Goal: Book appointment/travel/reservation

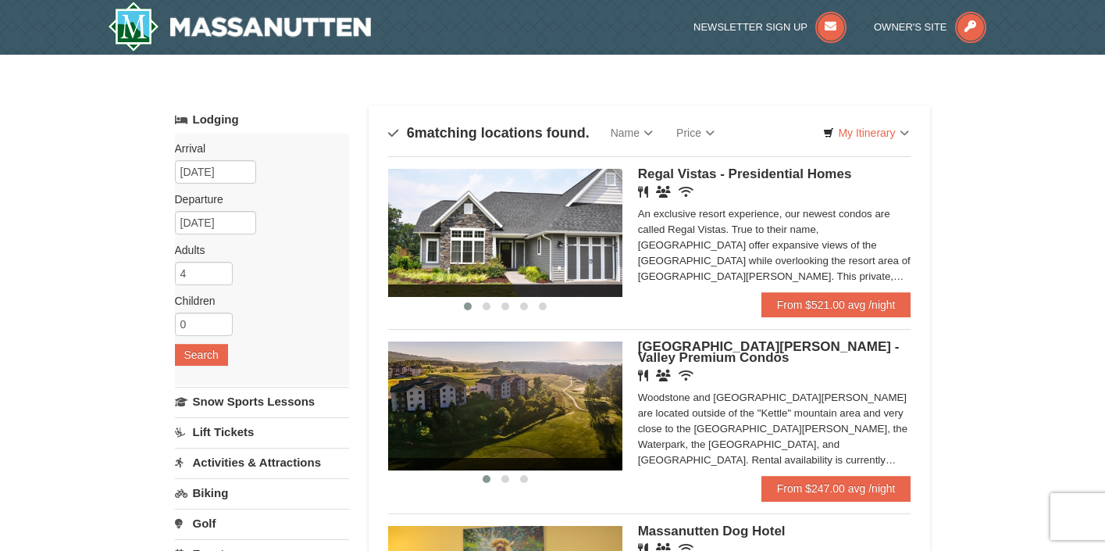
click at [574, 230] on img at bounding box center [505, 233] width 234 height 128
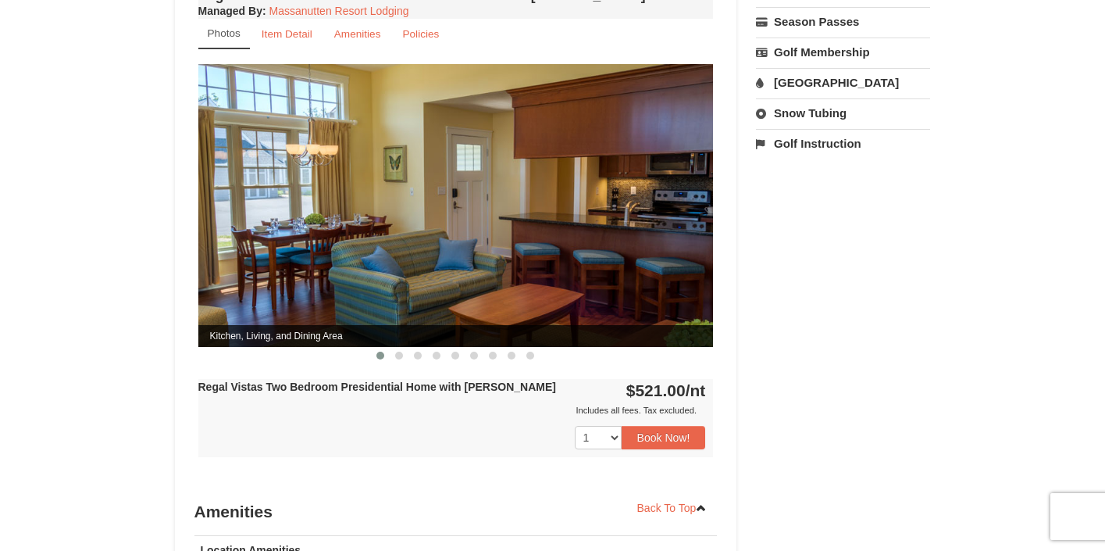
scroll to position [621, 0]
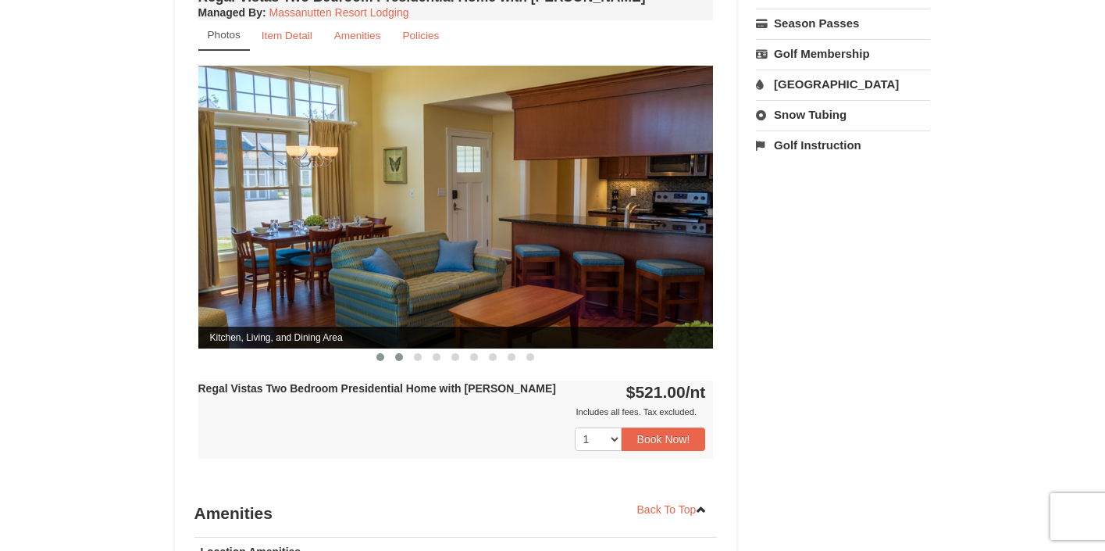
click at [406, 349] on button at bounding box center [399, 357] width 19 height 16
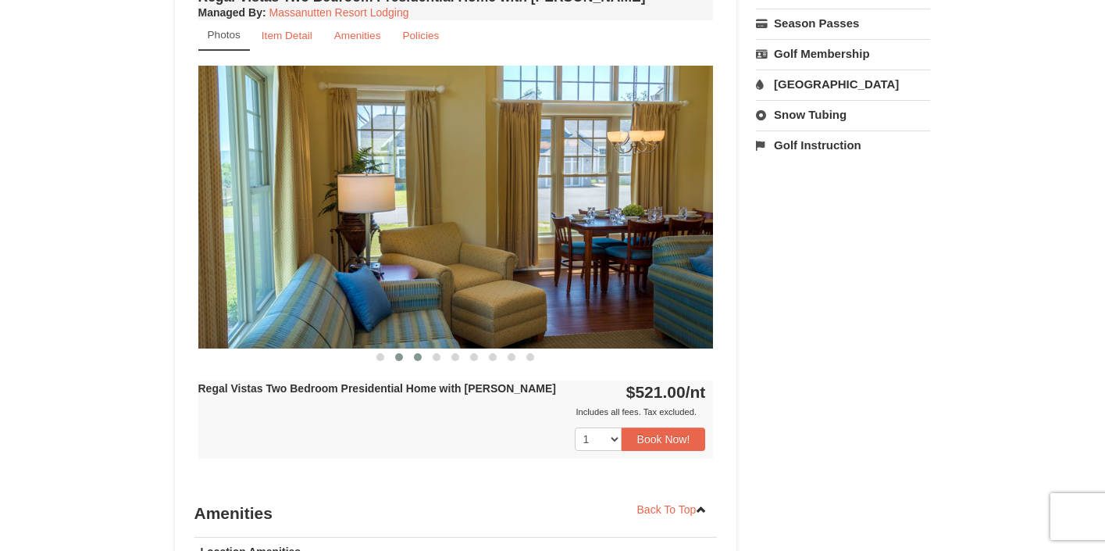
click at [423, 349] on button at bounding box center [417, 357] width 19 height 16
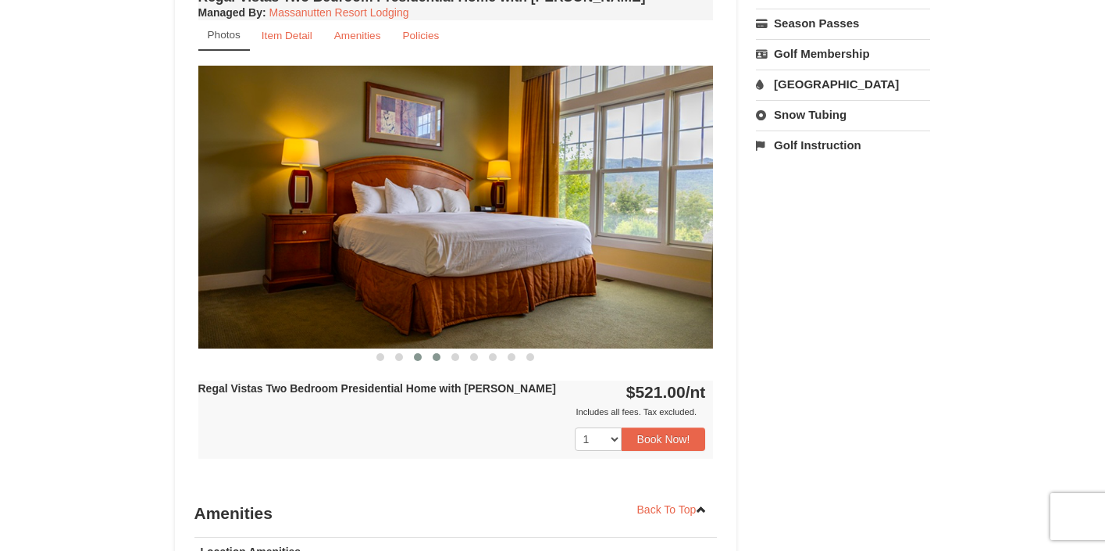
click at [437, 353] on span at bounding box center [437, 357] width 8 height 8
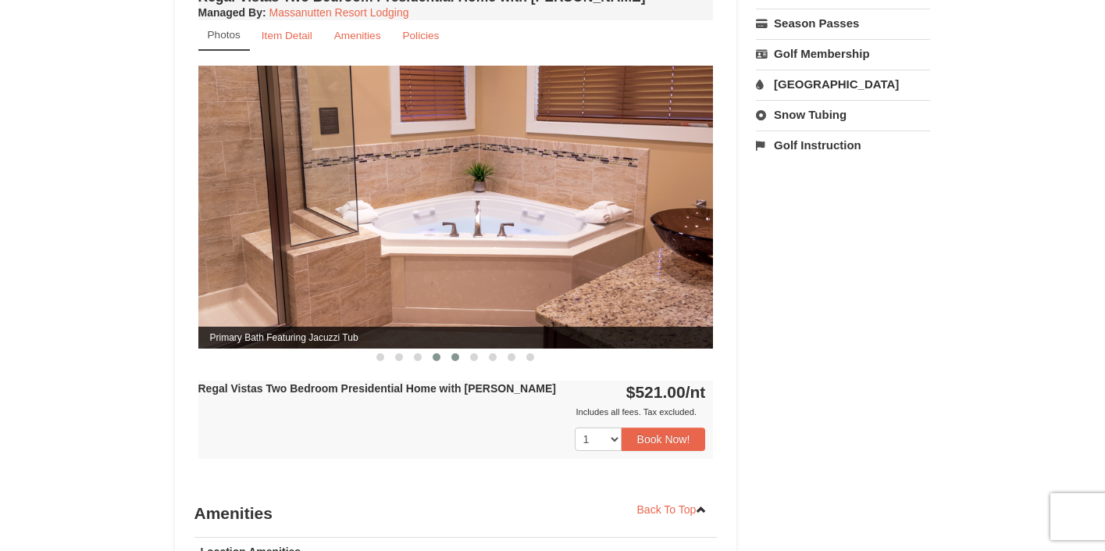
click at [456, 353] on span at bounding box center [455, 357] width 8 height 8
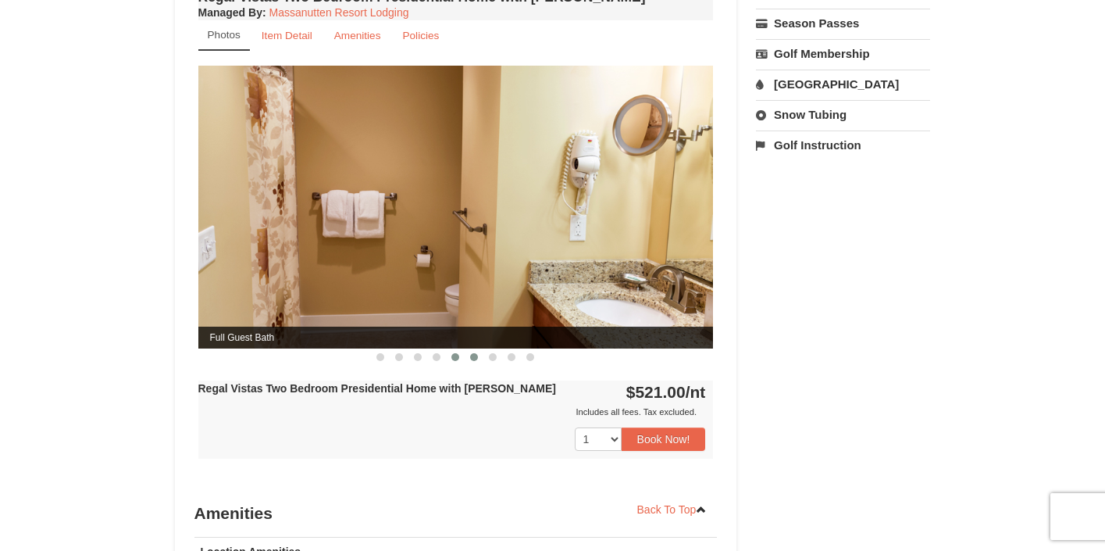
click at [479, 349] on button at bounding box center [474, 357] width 19 height 16
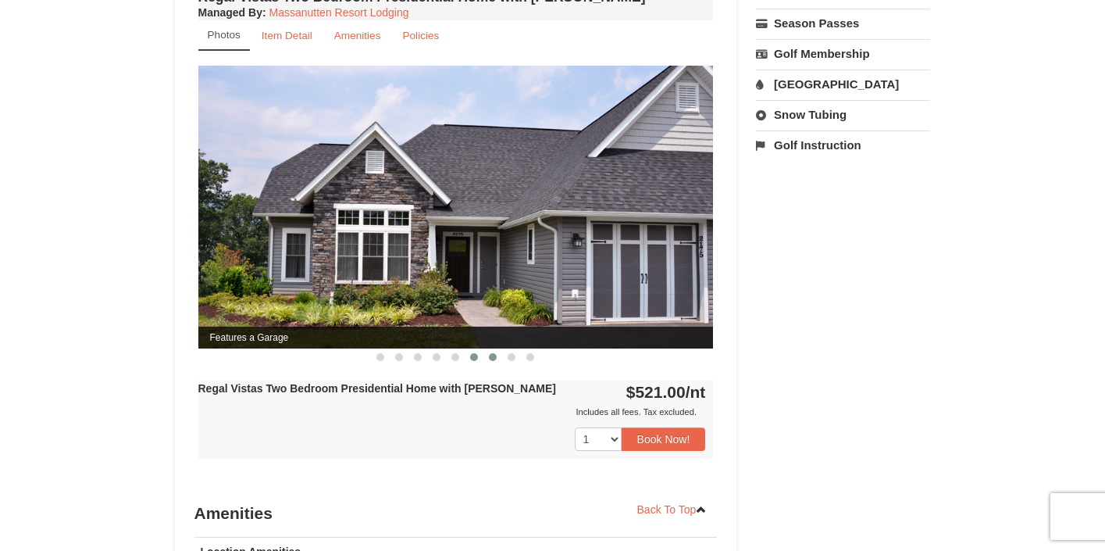
click at [494, 353] on span at bounding box center [493, 357] width 8 height 8
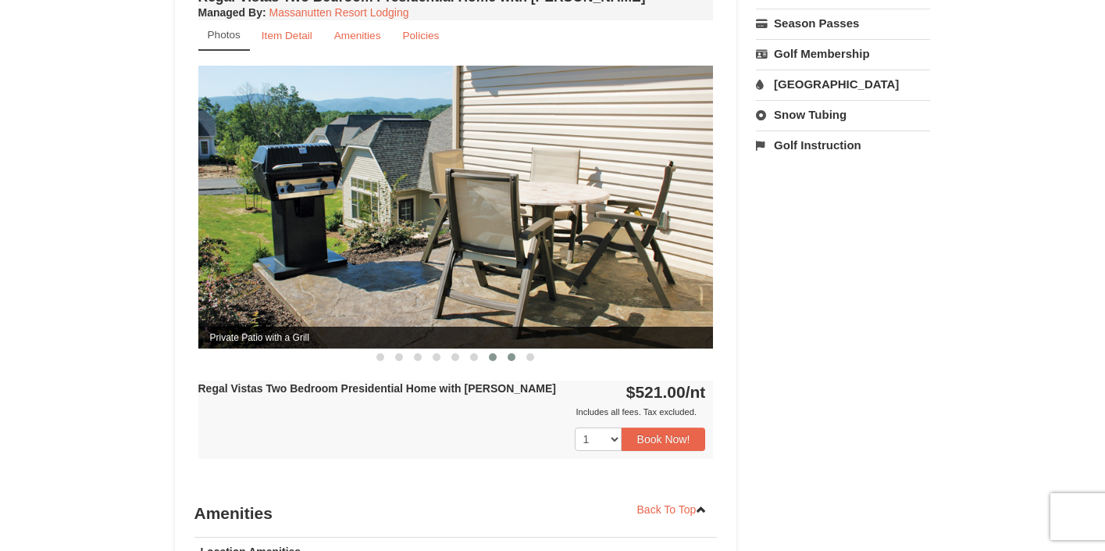
click at [511, 353] on span at bounding box center [512, 357] width 8 height 8
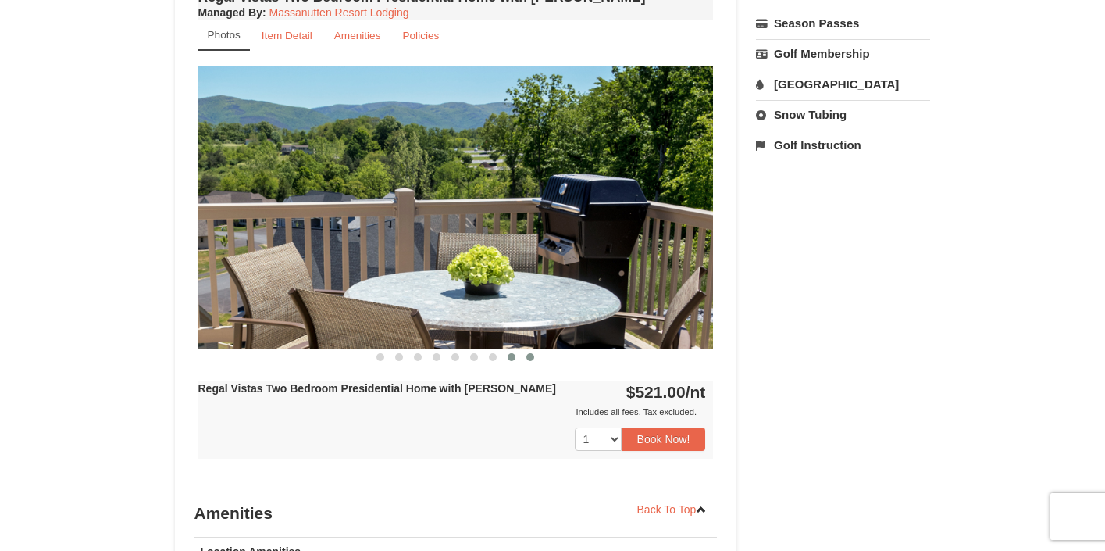
click at [532, 353] on span at bounding box center [530, 357] width 8 height 8
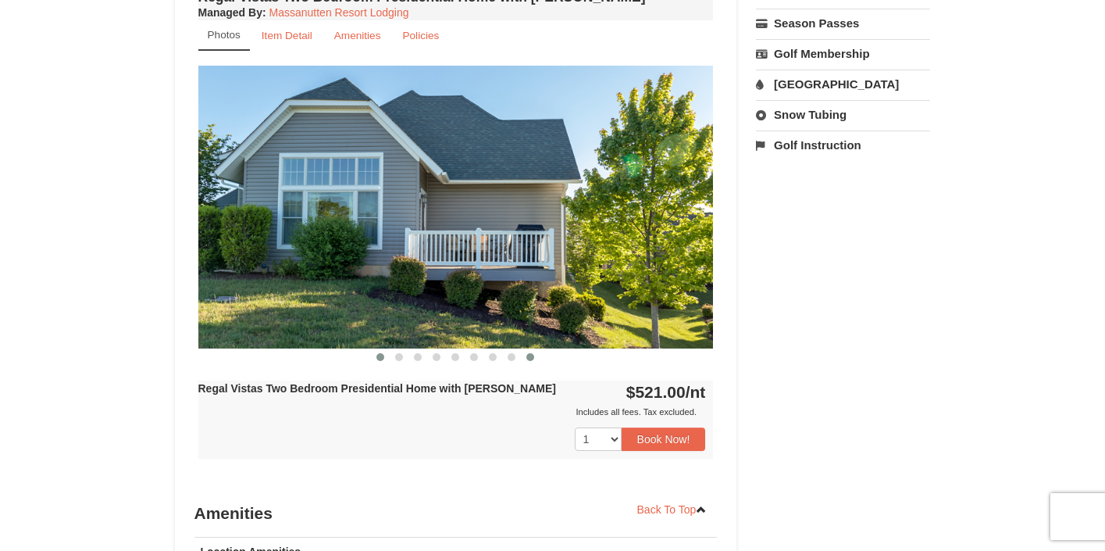
click at [387, 349] on button at bounding box center [380, 357] width 19 height 16
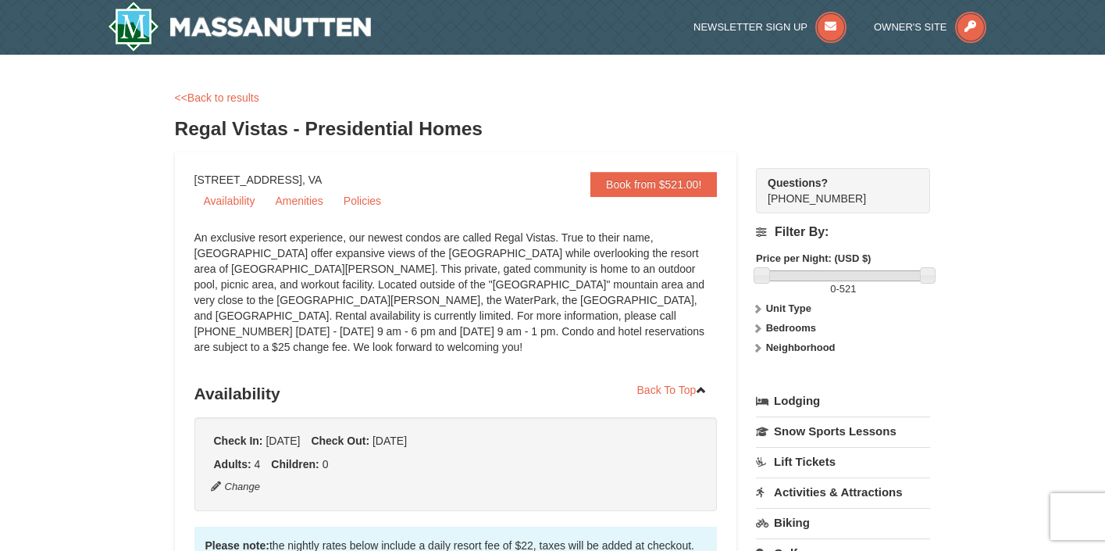
scroll to position [0, 0]
click at [234, 27] on img at bounding box center [240, 27] width 264 height 50
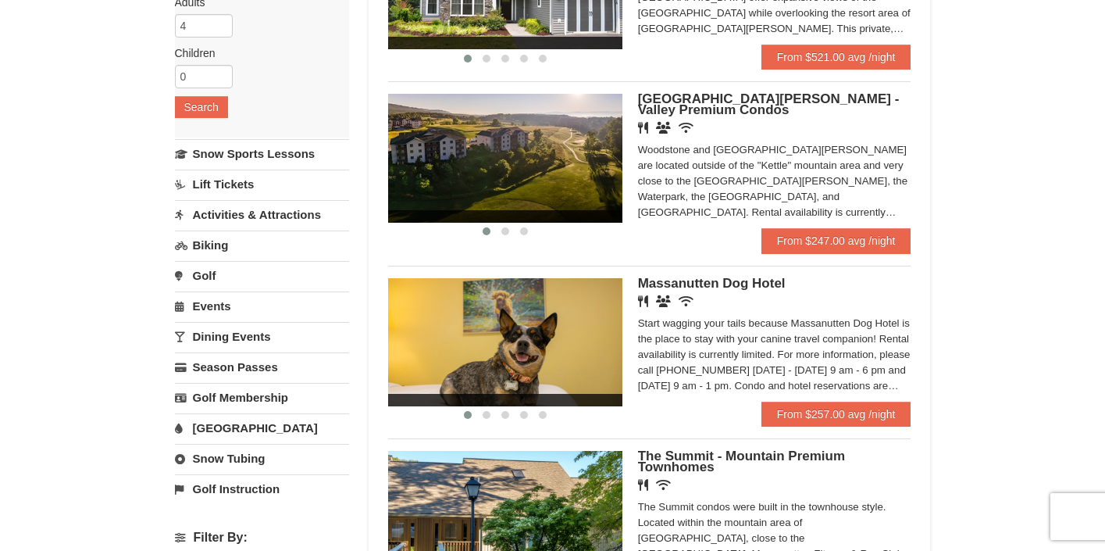
scroll to position [218, 0]
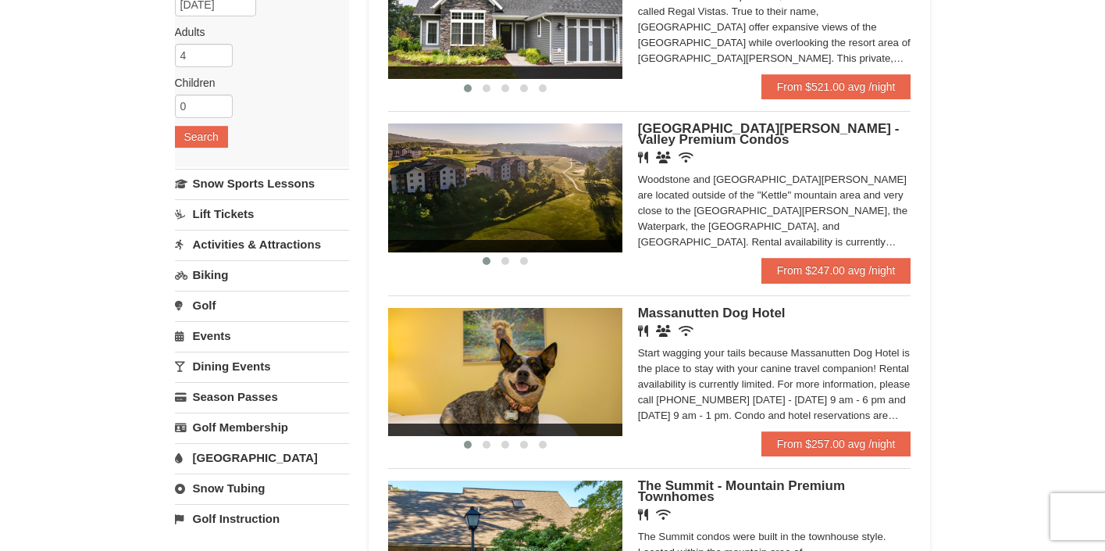
click at [564, 210] on img at bounding box center [505, 187] width 234 height 128
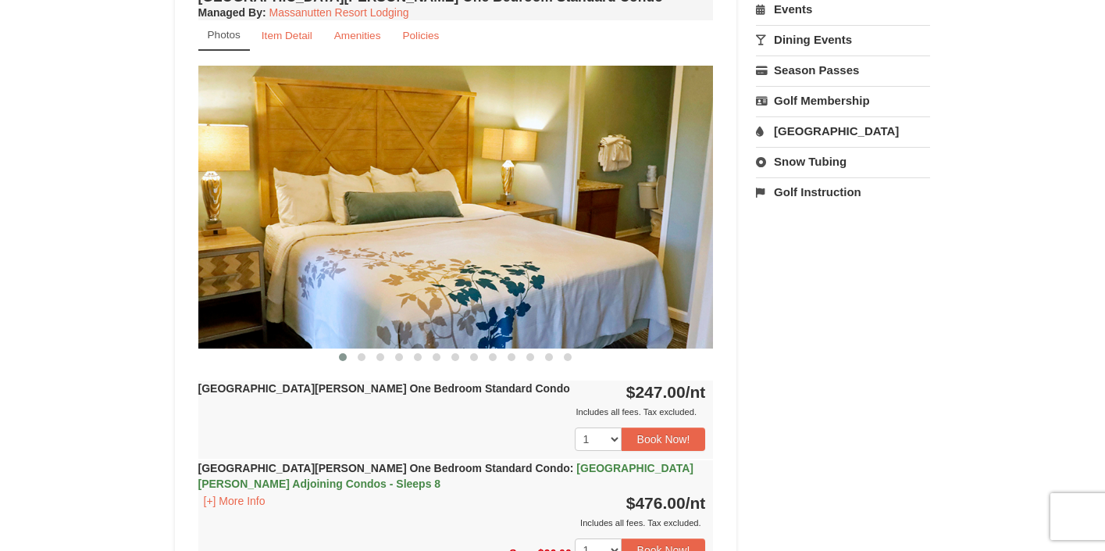
scroll to position [583, 0]
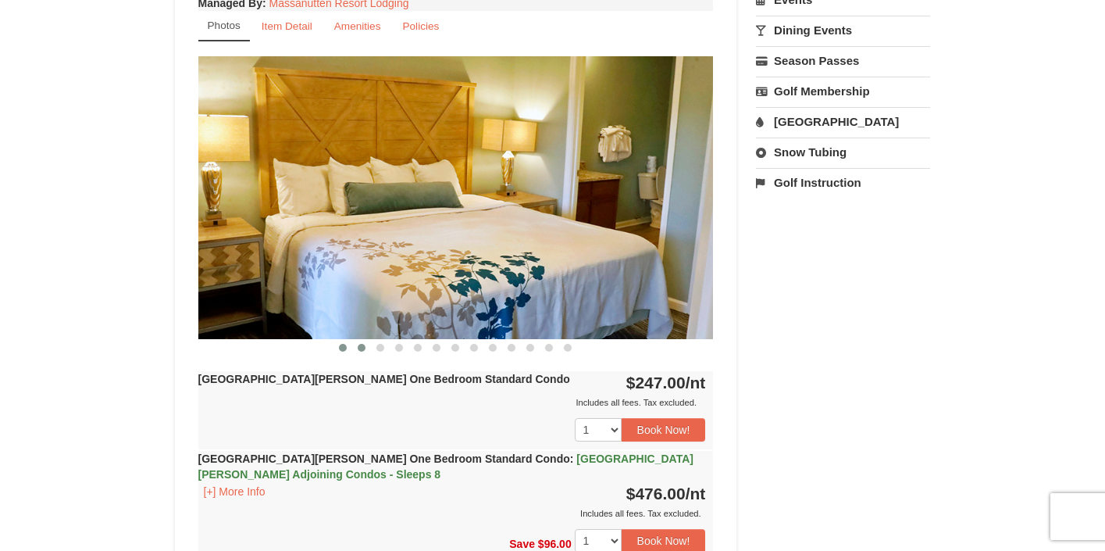
click at [362, 347] on span at bounding box center [362, 348] width 8 height 8
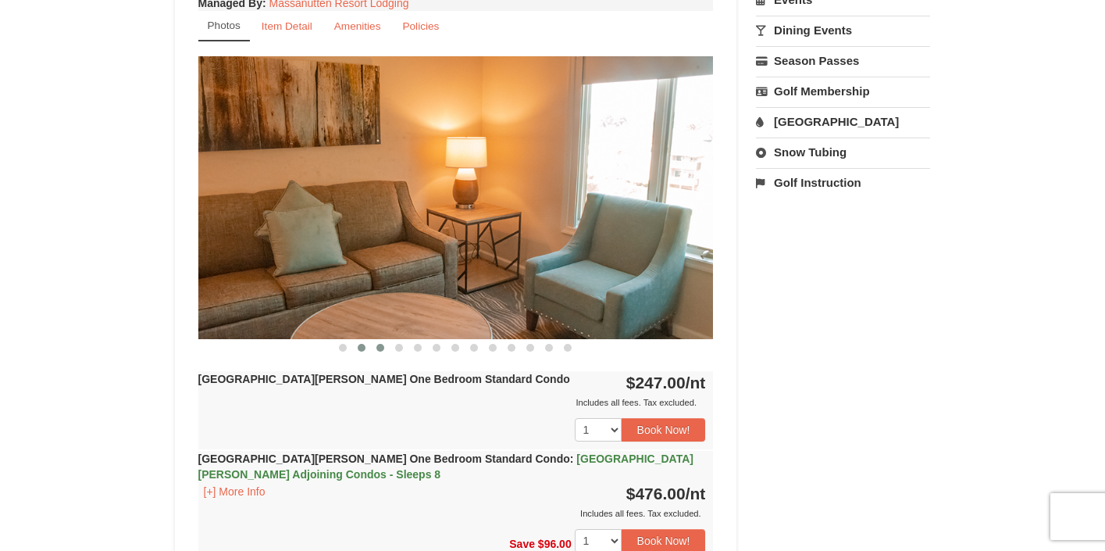
click at [384, 348] on span at bounding box center [380, 348] width 8 height 8
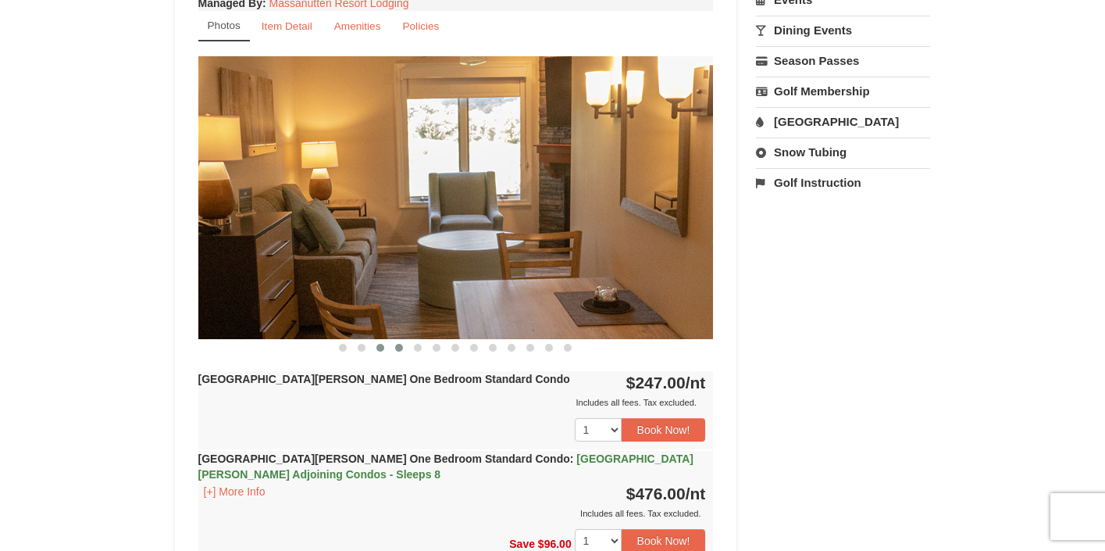
click at [401, 348] on span at bounding box center [399, 348] width 8 height 8
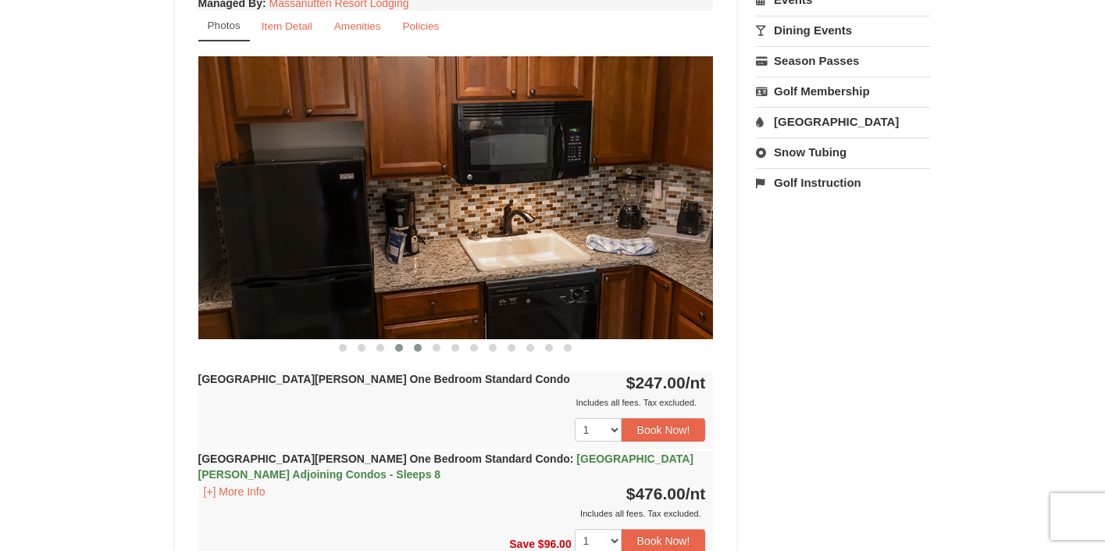
click at [420, 345] on span at bounding box center [418, 348] width 8 height 8
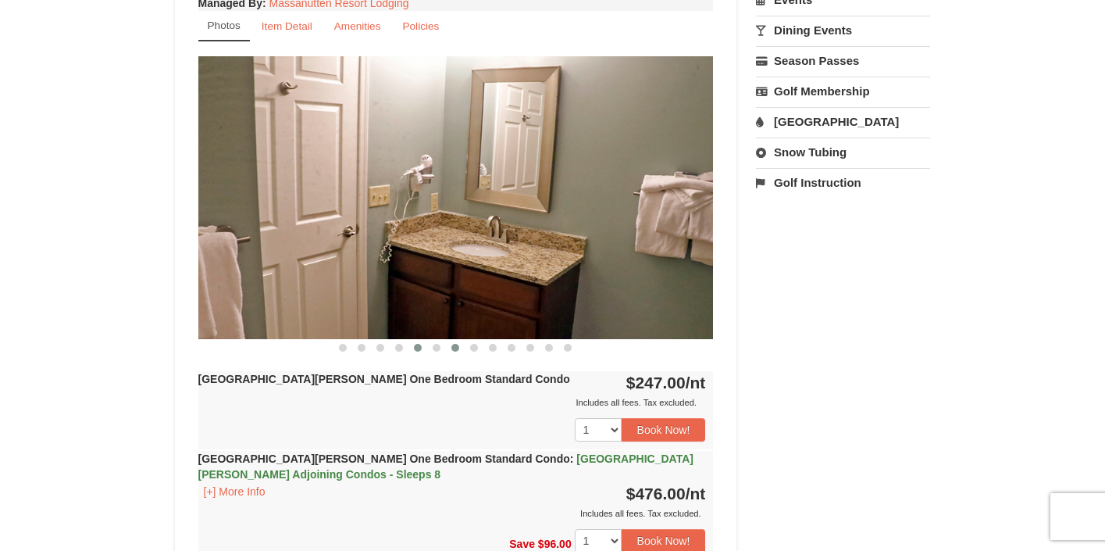
click at [455, 344] on span at bounding box center [455, 348] width 8 height 8
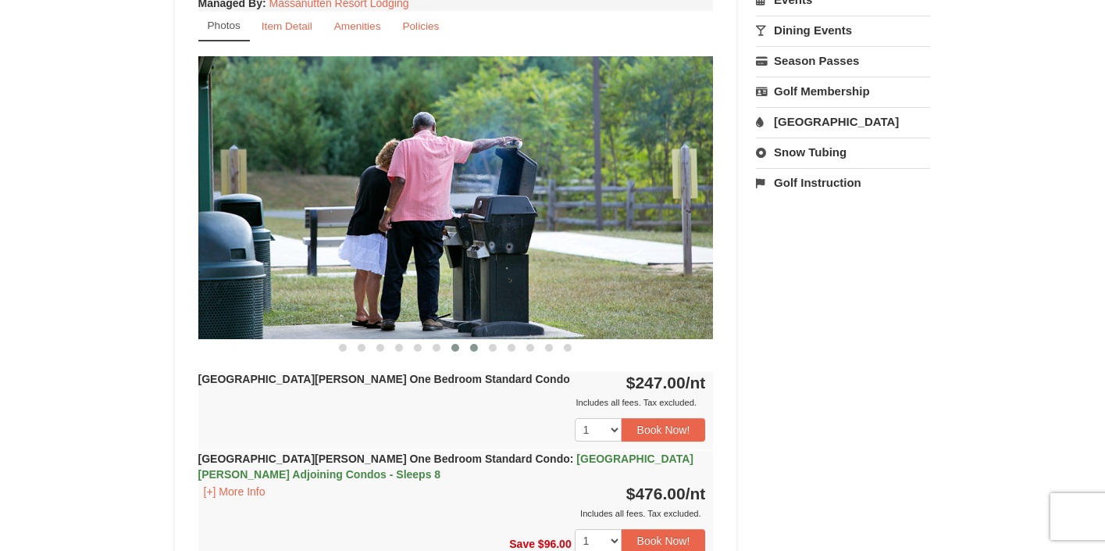
click at [479, 346] on button at bounding box center [474, 348] width 19 height 16
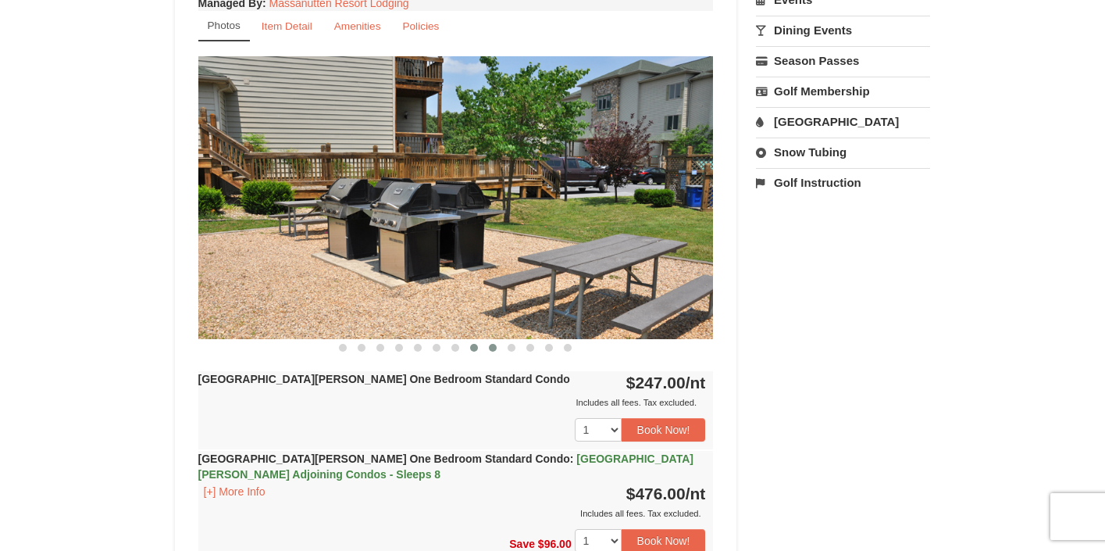
click at [494, 345] on span at bounding box center [493, 348] width 8 height 8
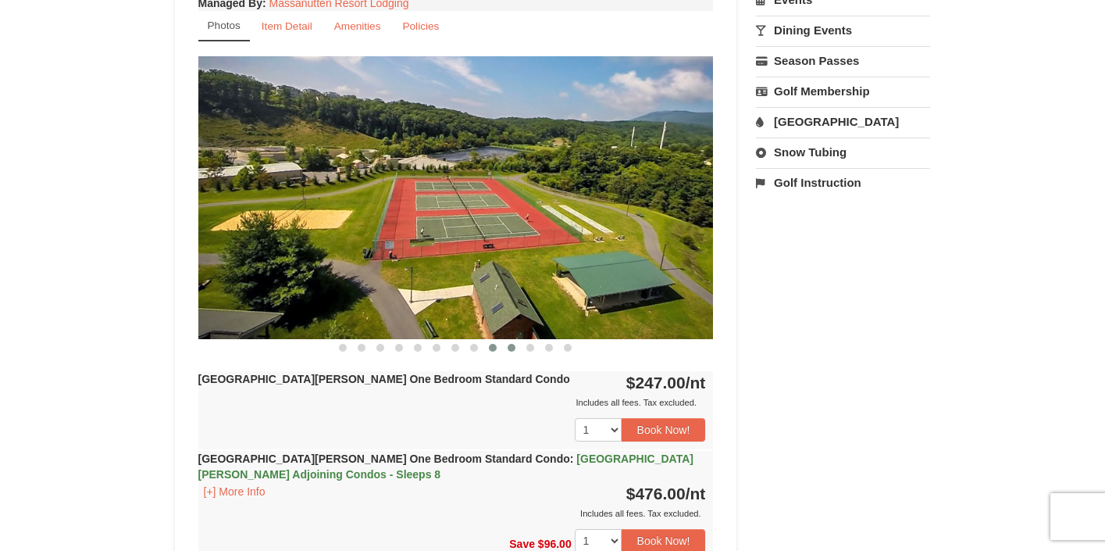
click at [512, 348] on span at bounding box center [512, 348] width 8 height 8
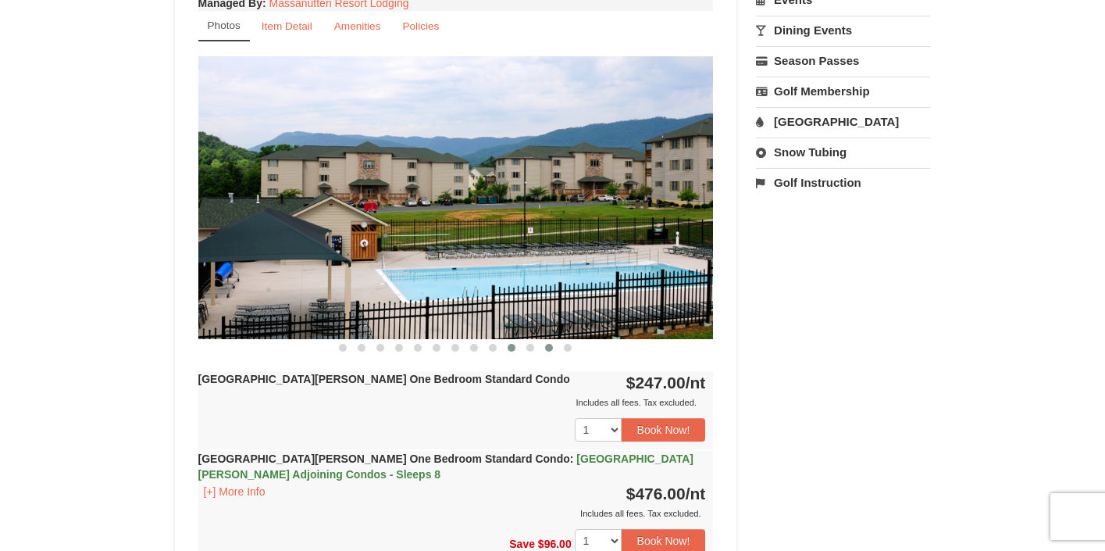
click at [542, 346] on button at bounding box center [549, 348] width 19 height 16
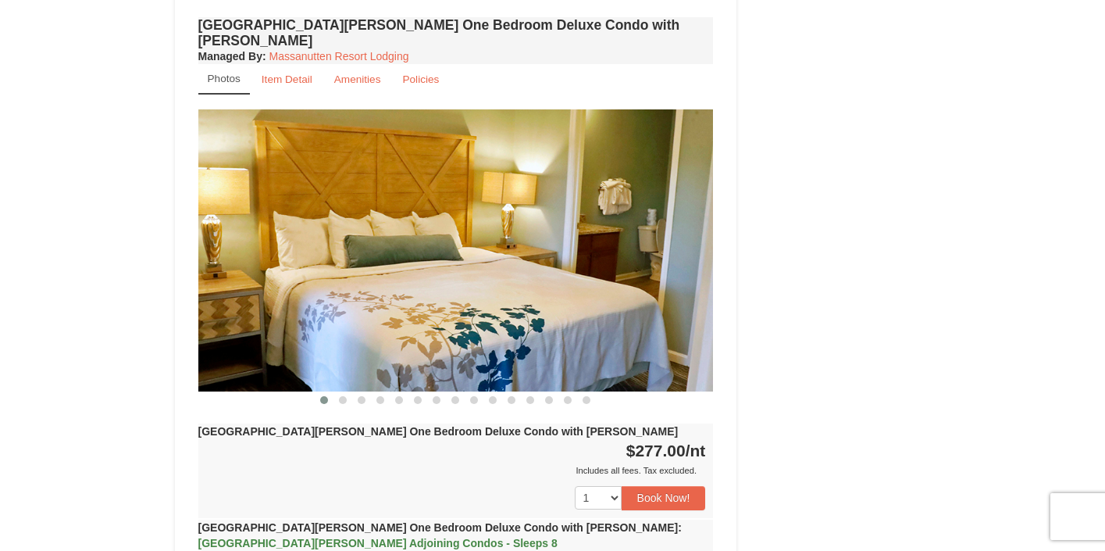
scroll to position [1188, 0]
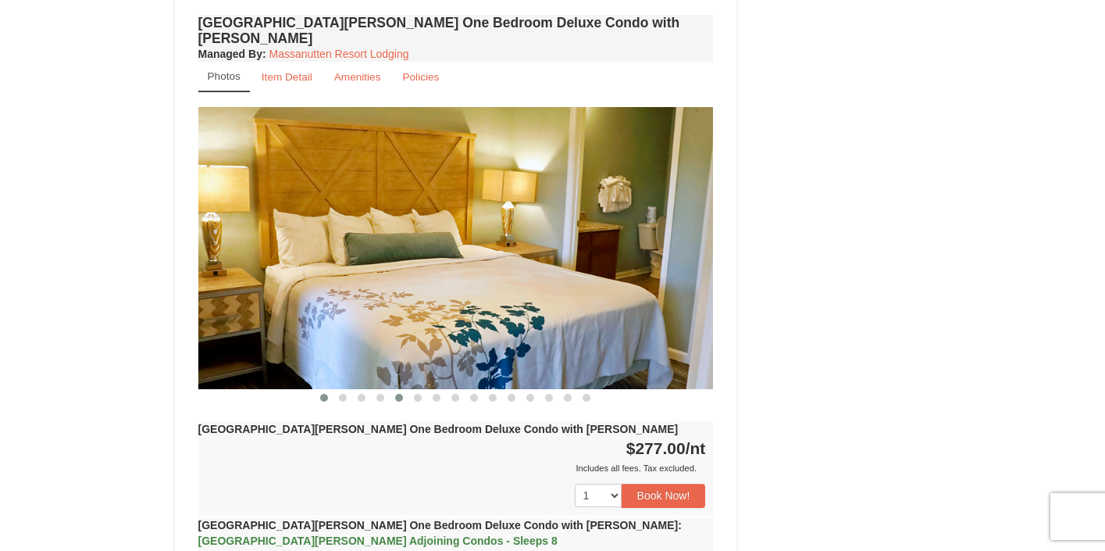
click at [398, 394] on span at bounding box center [399, 398] width 8 height 8
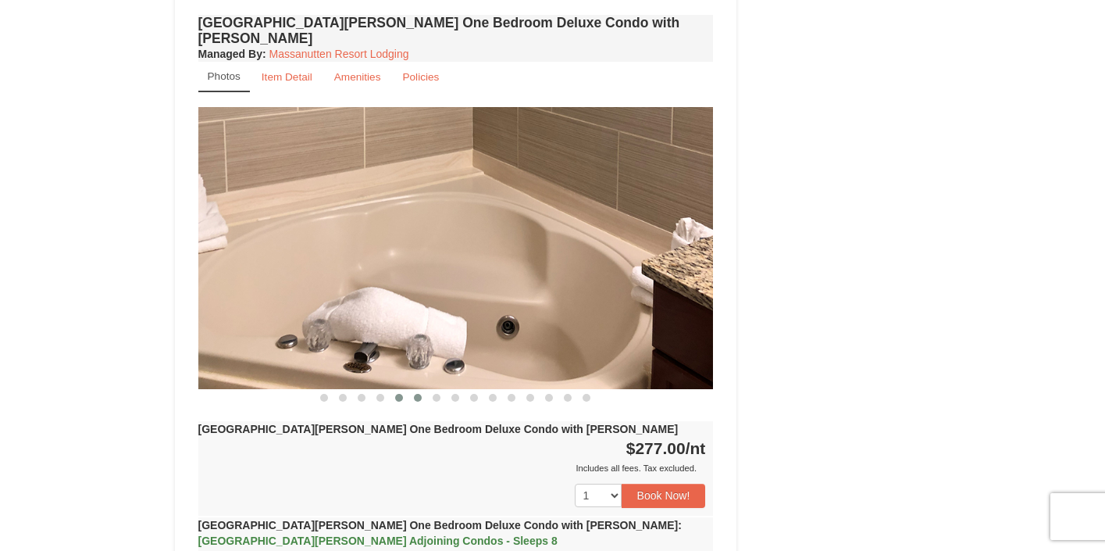
click at [422, 394] on span at bounding box center [418, 398] width 8 height 8
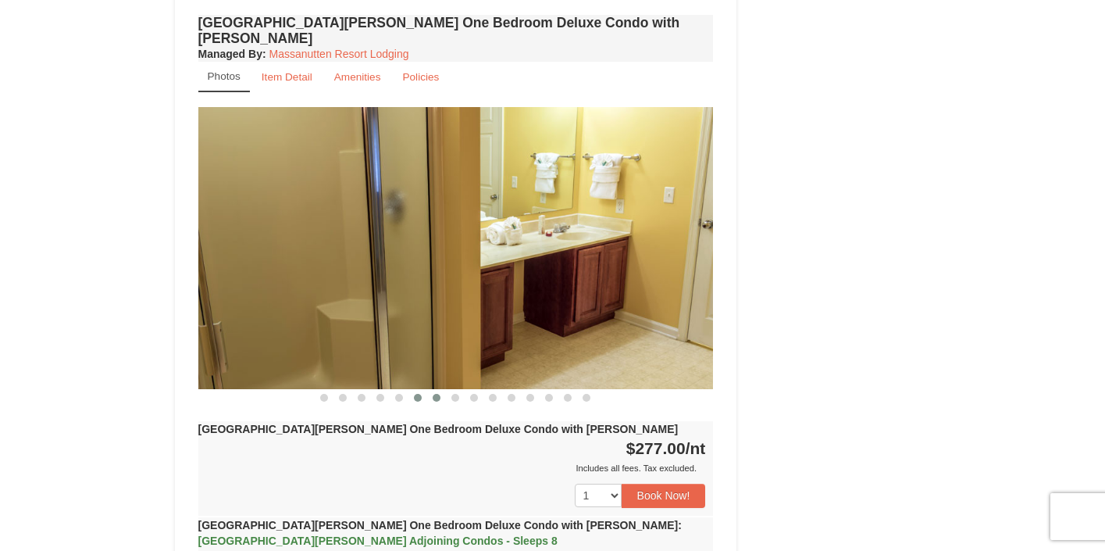
click at [440, 394] on span at bounding box center [437, 398] width 8 height 8
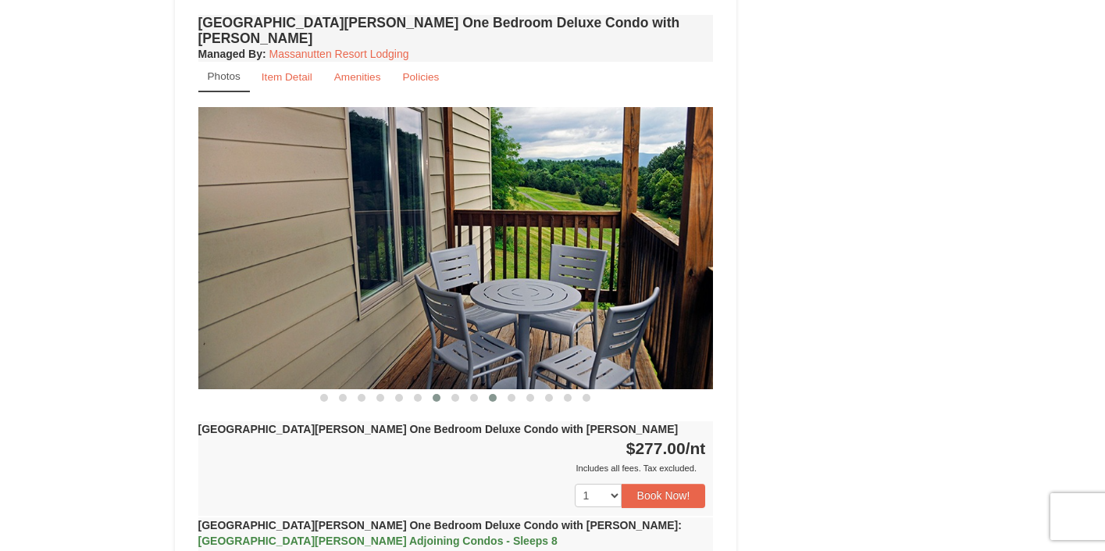
click at [494, 394] on span at bounding box center [493, 398] width 8 height 8
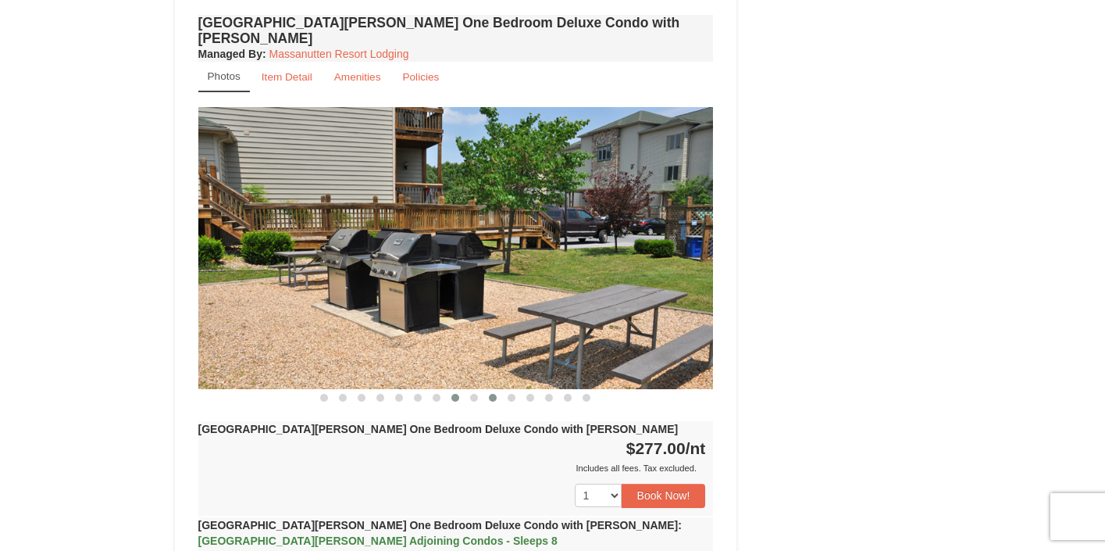
click at [460, 390] on button at bounding box center [455, 398] width 19 height 16
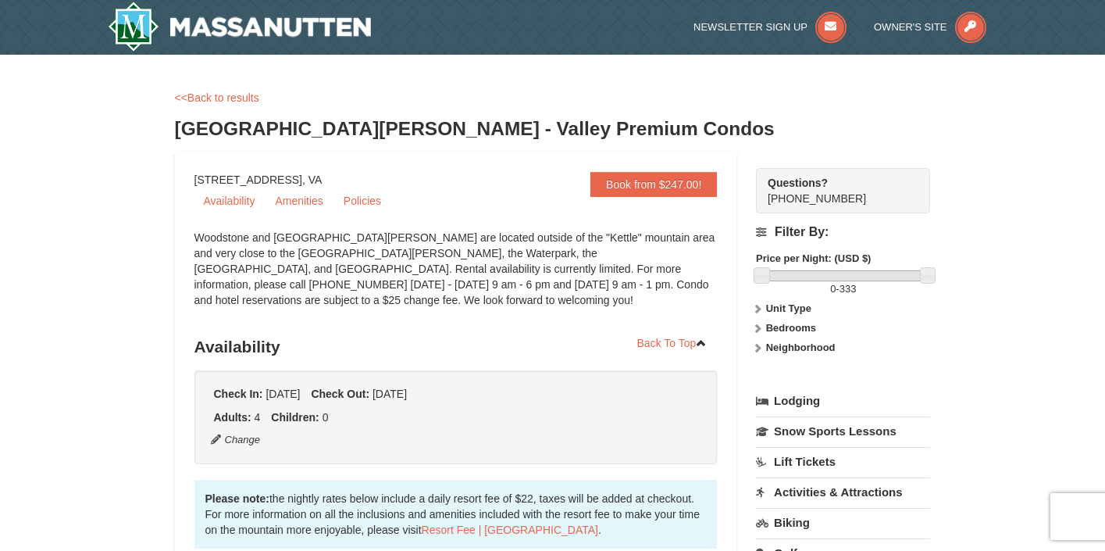
scroll to position [0, 0]
click at [253, 32] on img at bounding box center [240, 27] width 264 height 50
